Goal: Task Accomplishment & Management: Use online tool/utility

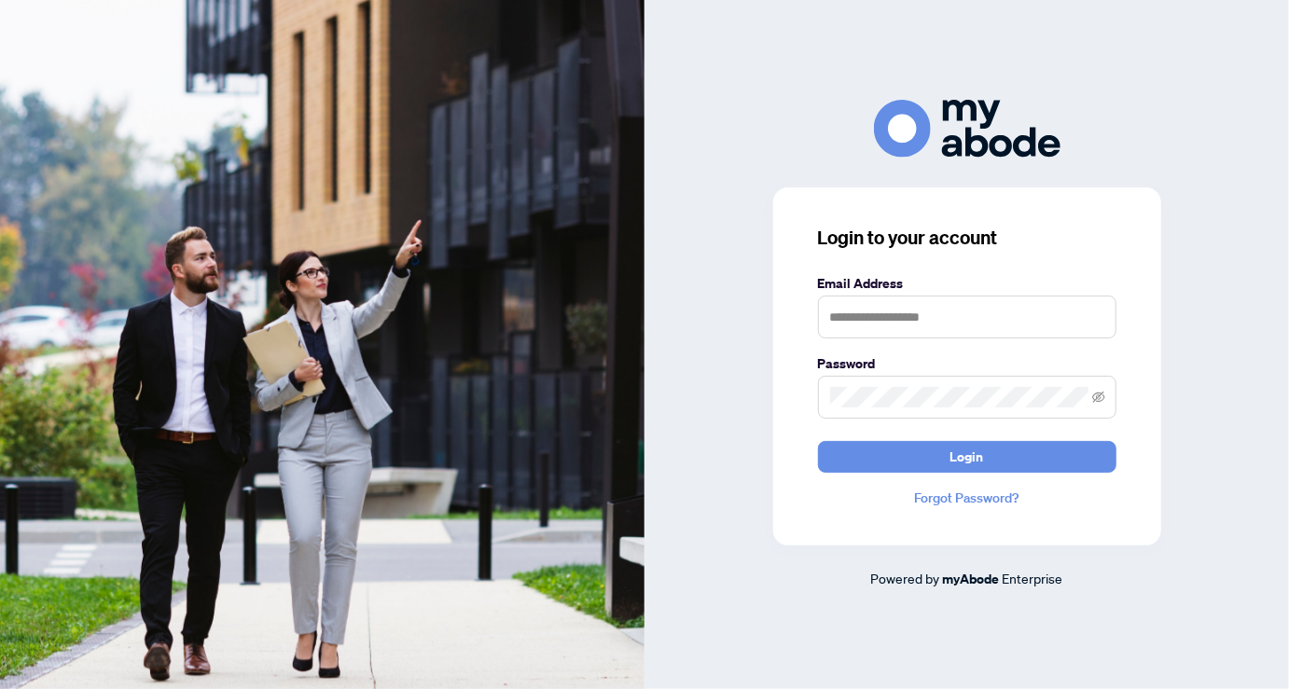
click at [700, 364] on div "Login to your account Email Address Password Login Forgot Password? Powered by …" at bounding box center [967, 344] width 645 height 489
click at [839, 313] on input "text" at bounding box center [967, 317] width 298 height 43
type input "*"
click at [818, 441] on button "Login" at bounding box center [967, 457] width 298 height 32
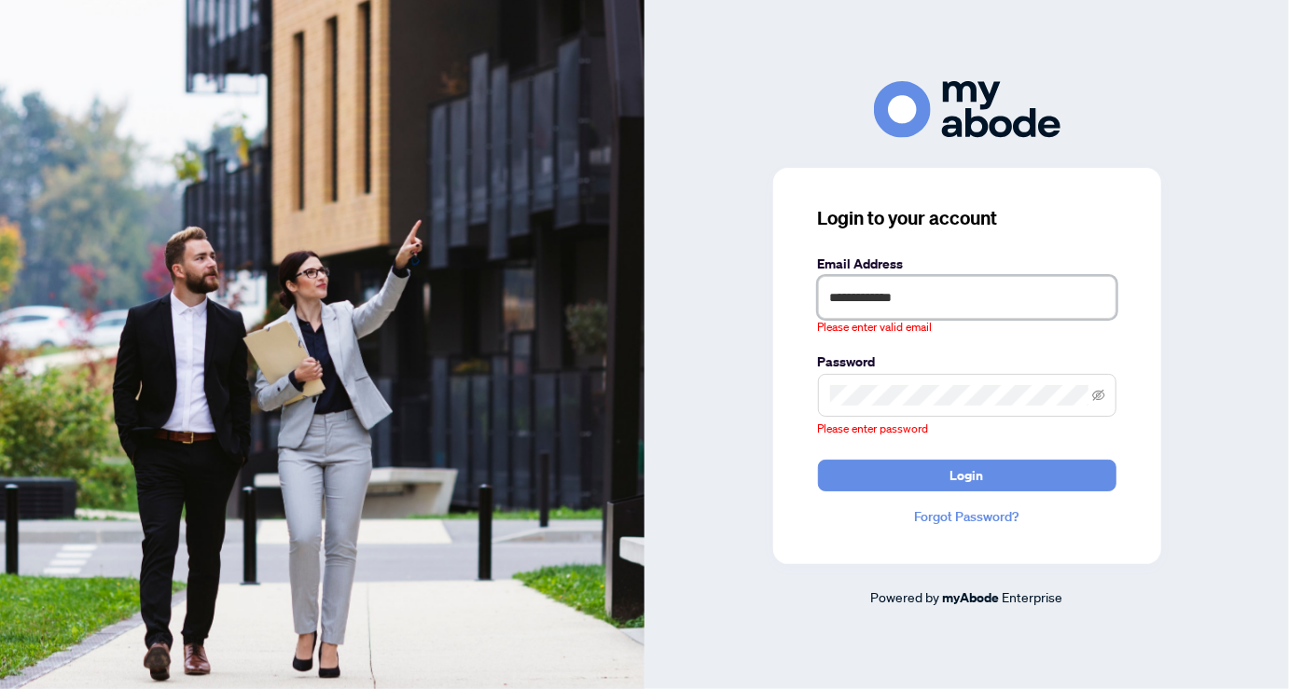
click at [873, 299] on input "**********" at bounding box center [967, 297] width 298 height 43
type input "*"
type input "**********"
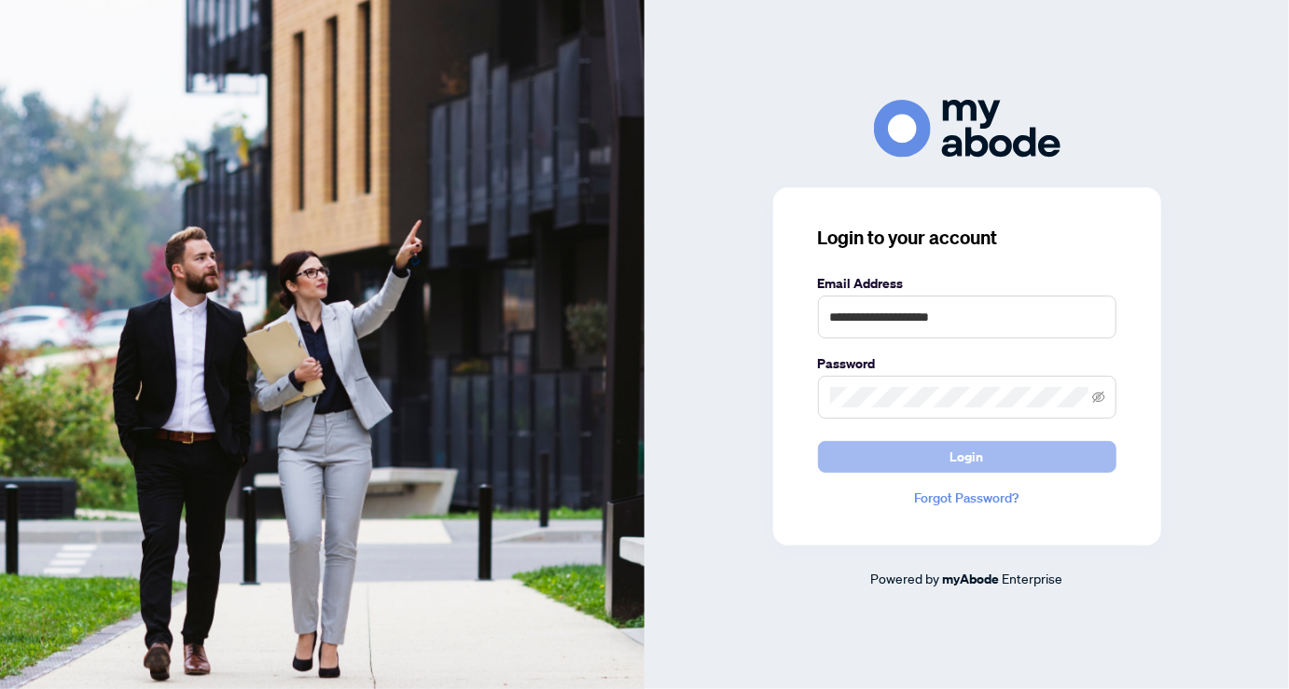
click at [958, 453] on span "Login" at bounding box center [967, 457] width 34 height 30
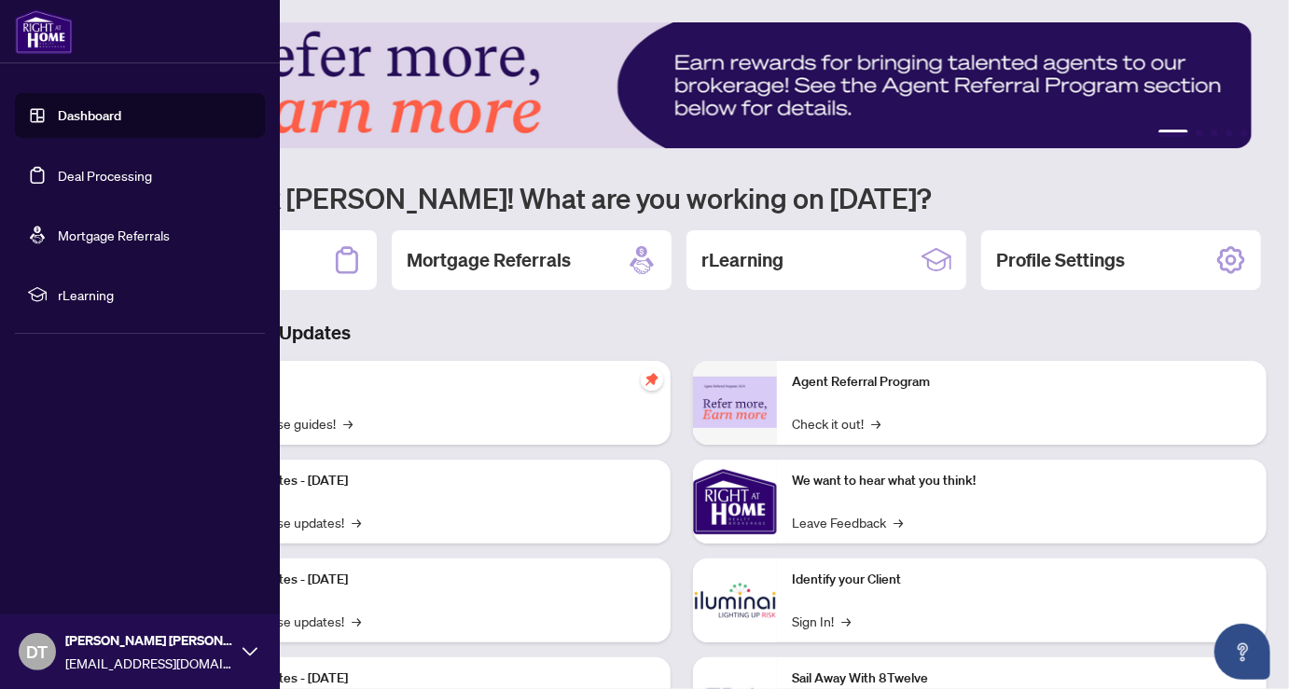
click at [95, 168] on link "Deal Processing" at bounding box center [105, 175] width 94 height 17
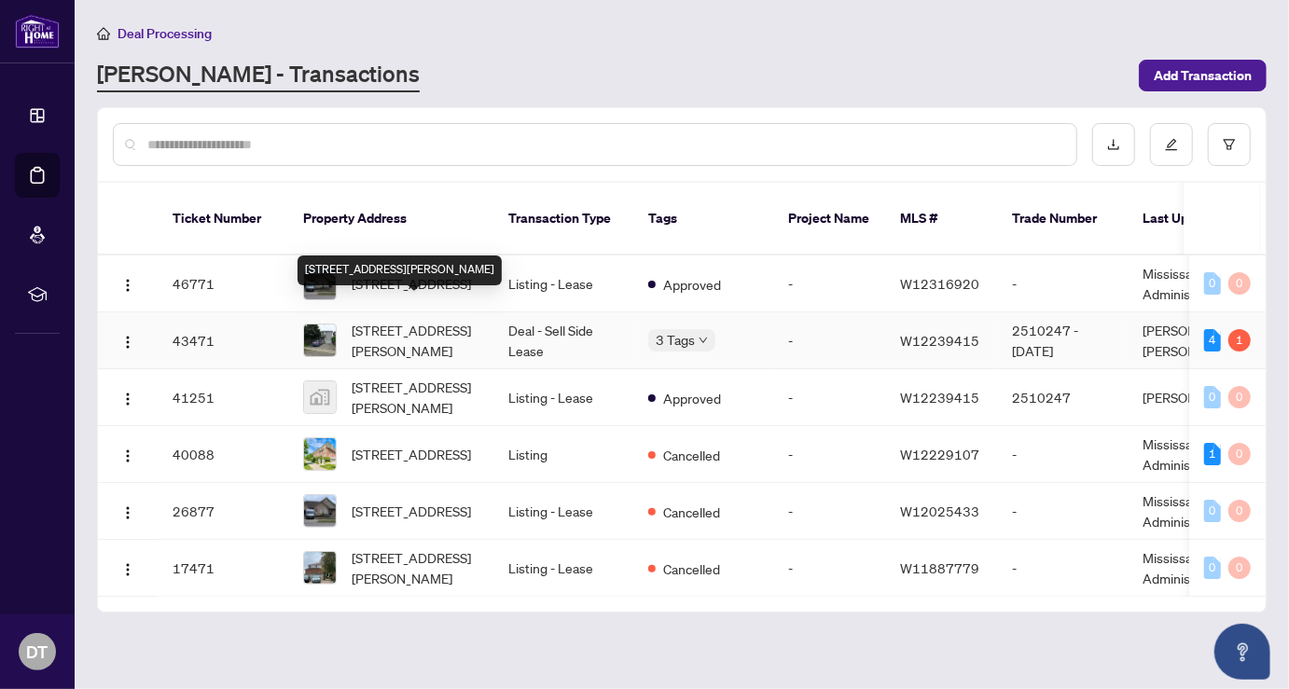
click at [398, 320] on span "6461 Cruz Ave, Mississauga, Ontario L5V 2S3, Canada" at bounding box center [415, 340] width 127 height 41
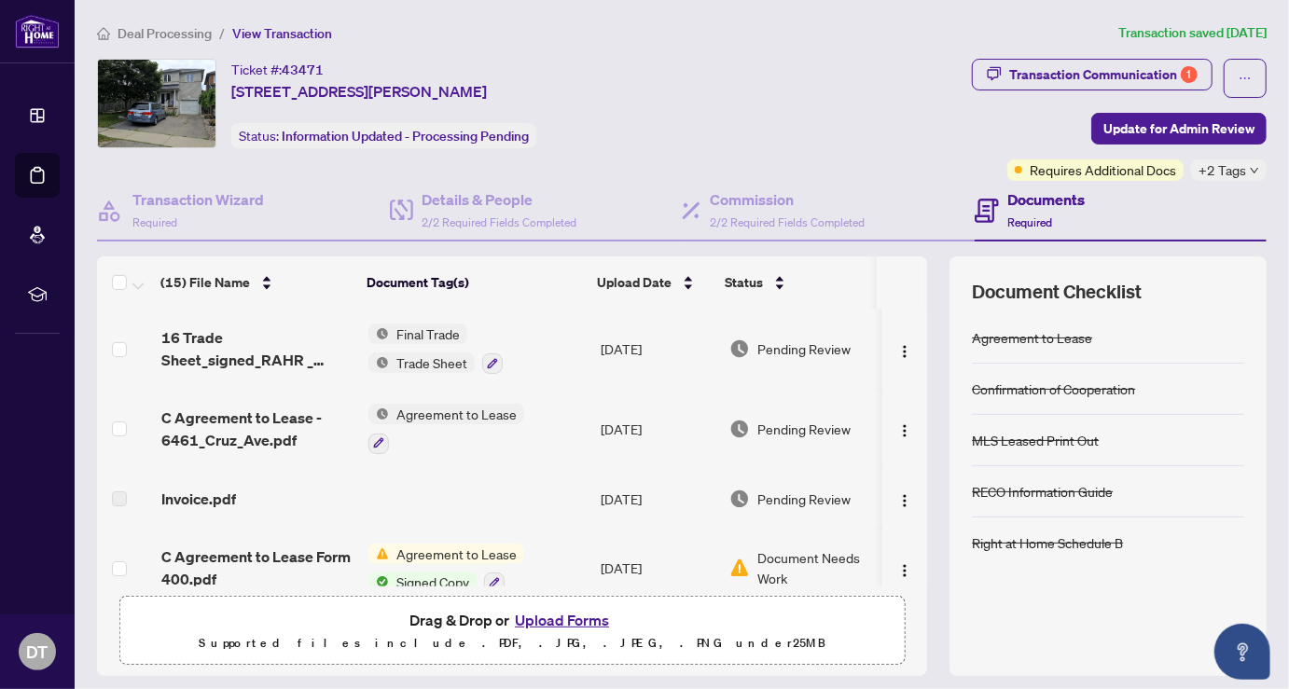
click at [871, 110] on div "Ticket #: 43471 6461 Cruz Ave, Mississauga, Ontario L5V 2S3, Canada Status: Inf…" at bounding box center [530, 104] width 867 height 90
click at [1103, 119] on span "Update for Admin Review" at bounding box center [1178, 129] width 151 height 30
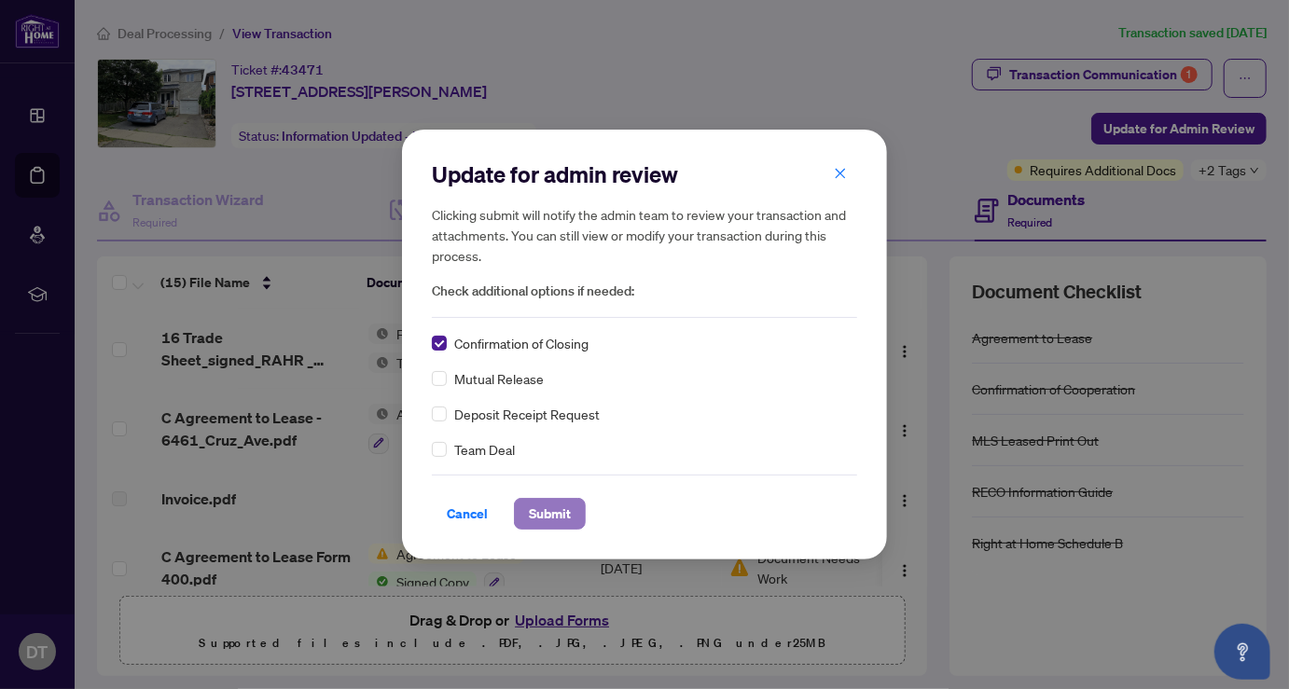
drag, startPoint x: 547, startPoint y: 505, endPoint x: 556, endPoint y: 502, distance: 9.7
click at [547, 504] on span "Submit" at bounding box center [550, 514] width 42 height 30
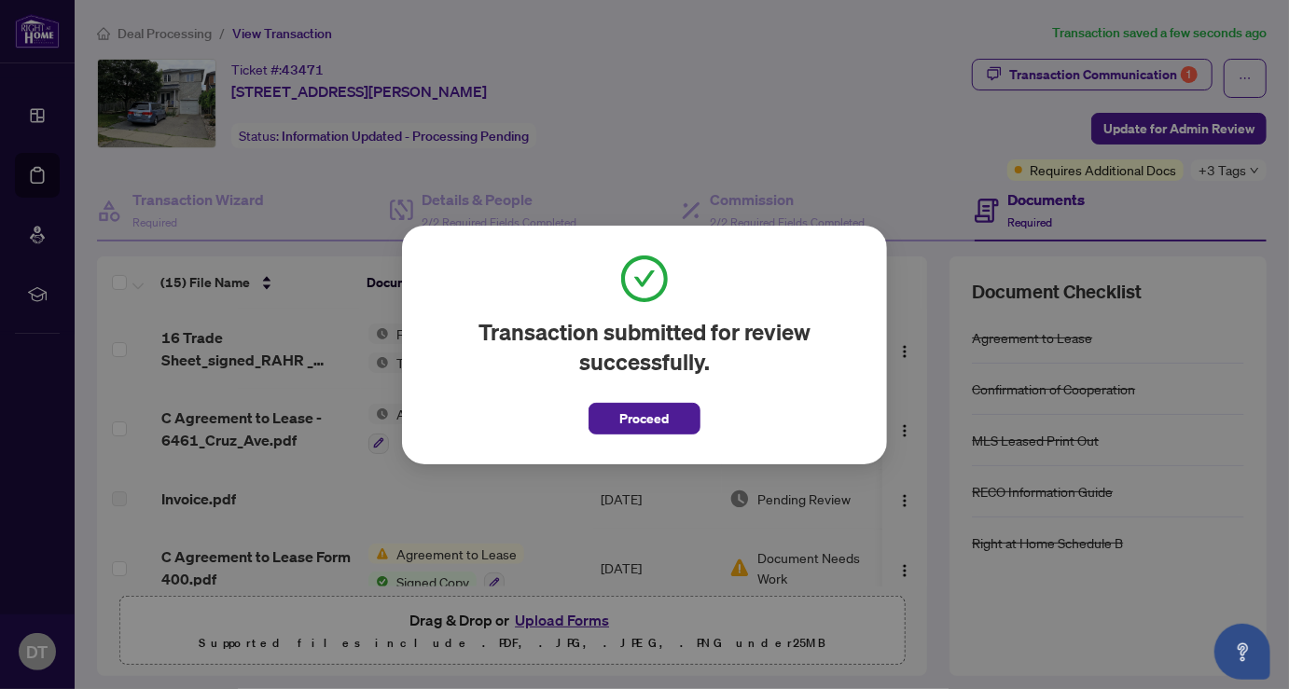
click at [636, 412] on span "Proceed" at bounding box center [644, 419] width 49 height 30
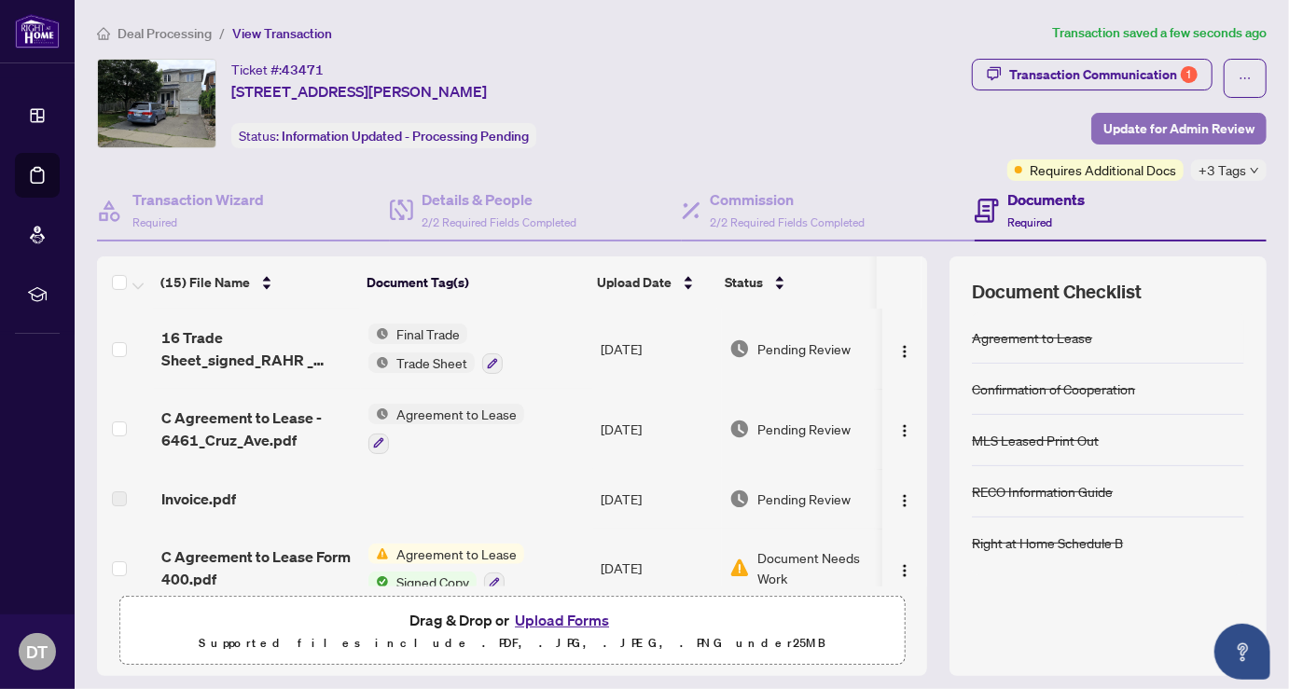
click at [1164, 125] on span "Update for Admin Review" at bounding box center [1178, 129] width 151 height 30
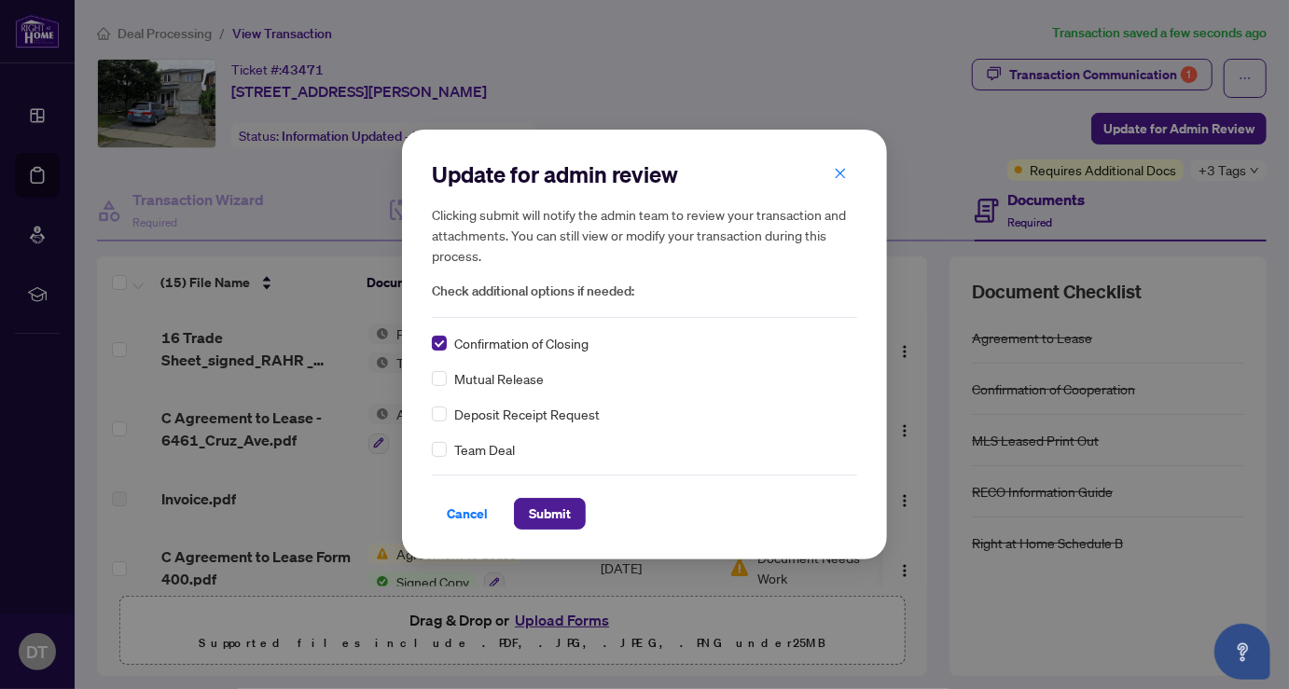
drag, startPoint x: 547, startPoint y: 507, endPoint x: 923, endPoint y: 329, distance: 416.8
click at [546, 506] on span "Submit" at bounding box center [550, 514] width 42 height 30
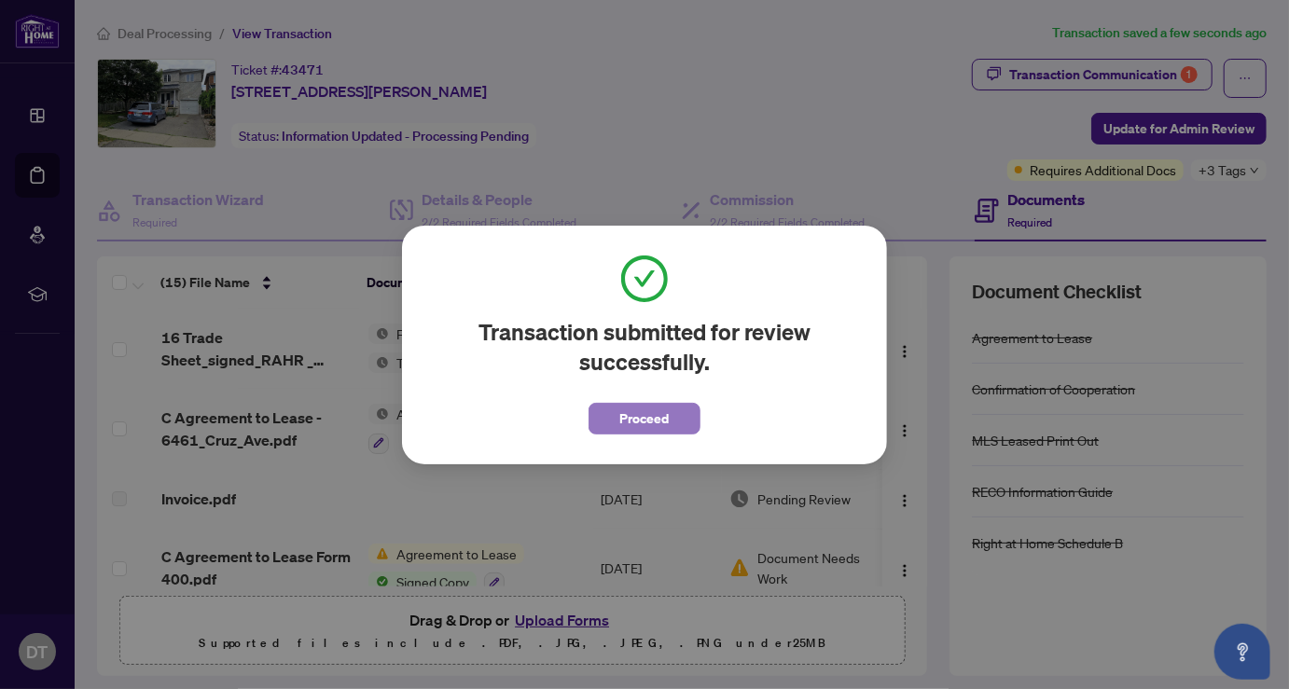
click at [667, 407] on span "Proceed" at bounding box center [644, 419] width 49 height 30
